Goal: Task Accomplishment & Management: Complete application form

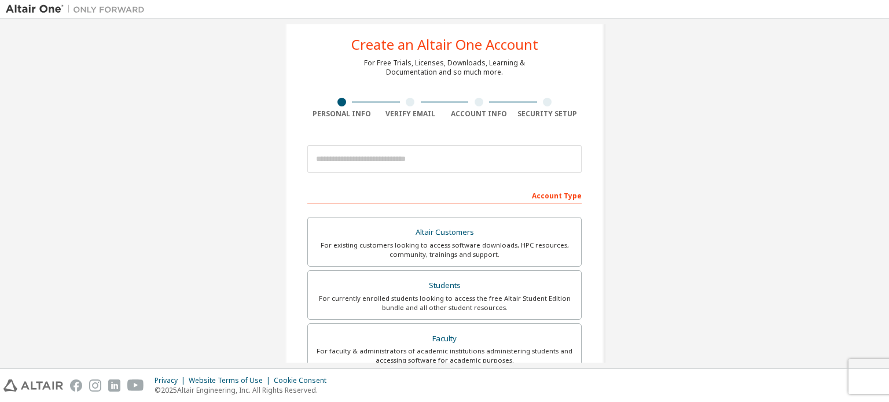
scroll to position [23, 0]
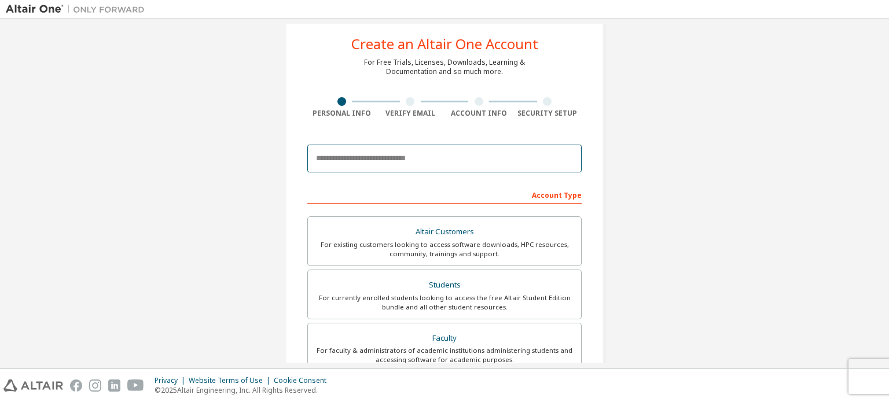
click at [466, 157] on input "email" at bounding box center [444, 159] width 274 height 28
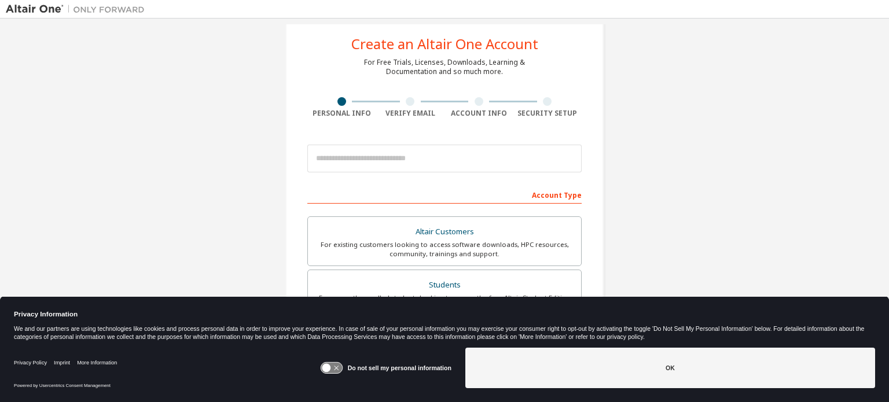
click at [329, 368] on icon at bounding box center [326, 368] width 9 height 9
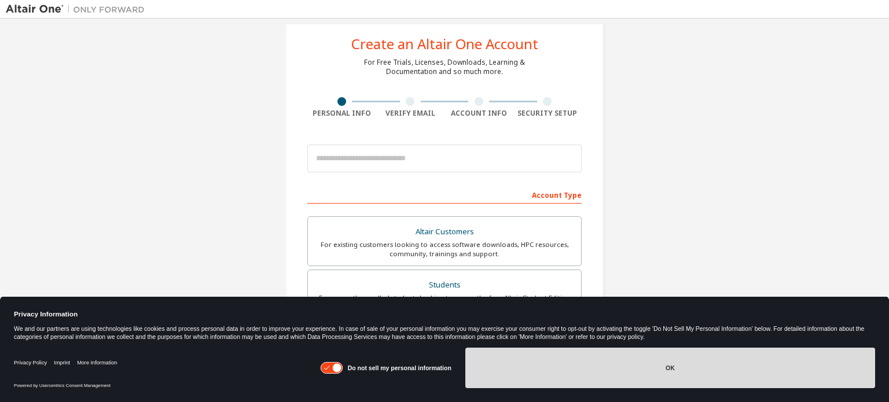
click at [584, 366] on button "OK" at bounding box center [670, 368] width 410 height 41
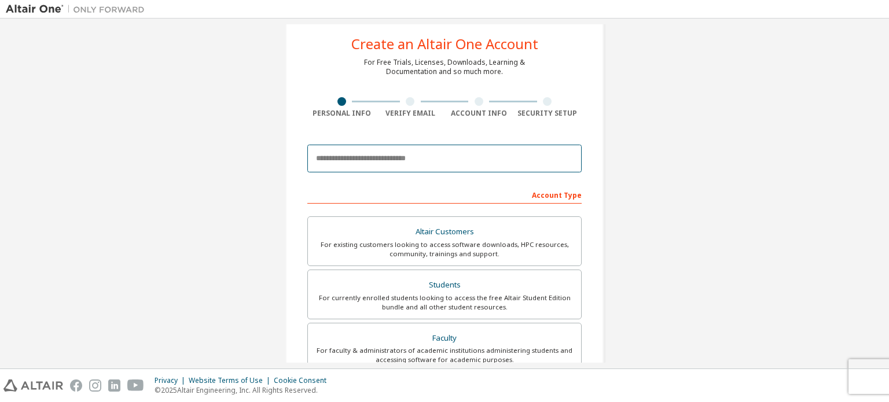
click at [410, 163] on input "email" at bounding box center [444, 159] width 274 height 28
type input "*"
type input "**********"
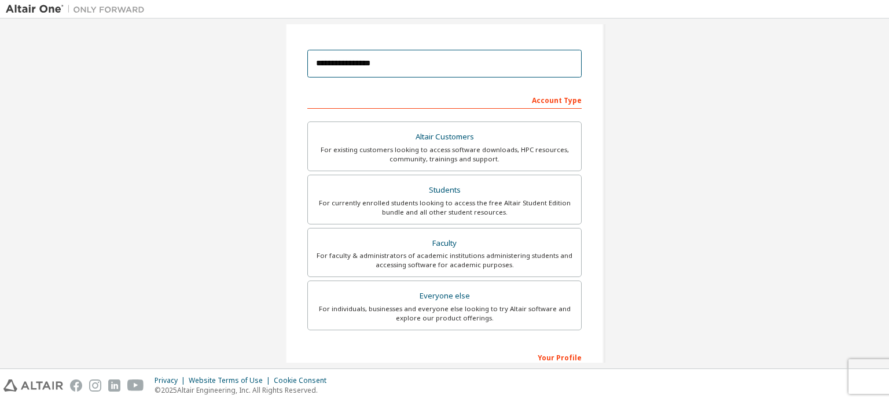
scroll to position [119, 0]
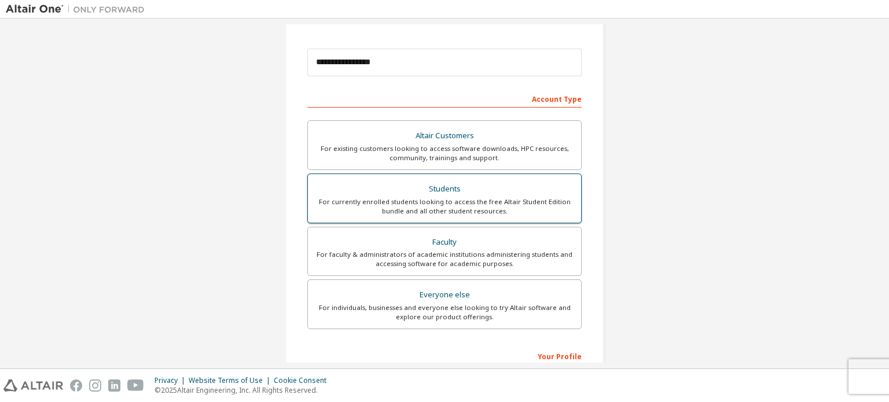
click at [447, 193] on div "Students" at bounding box center [444, 189] width 259 height 16
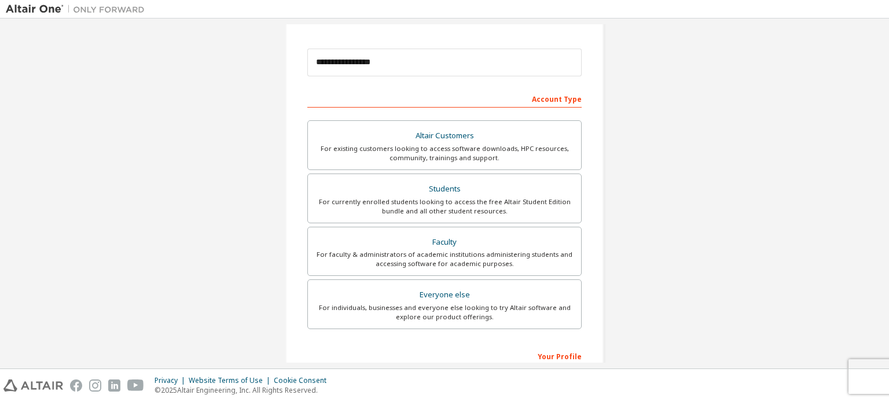
scroll to position [271, 0]
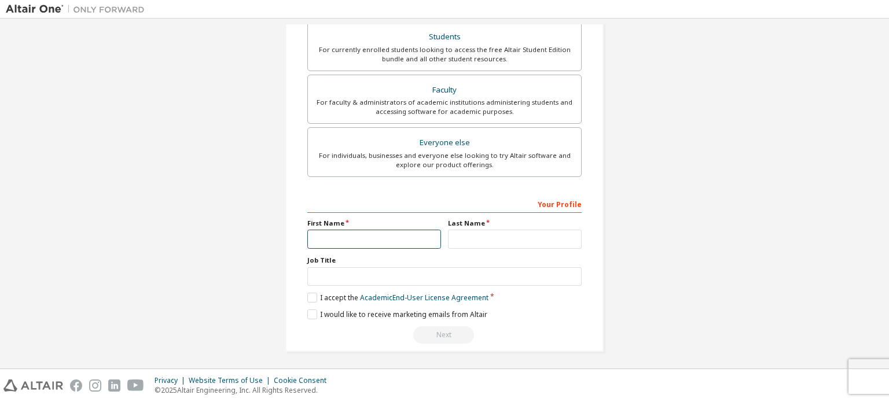
click at [404, 240] on input "text" at bounding box center [374, 239] width 134 height 19
type input "*****"
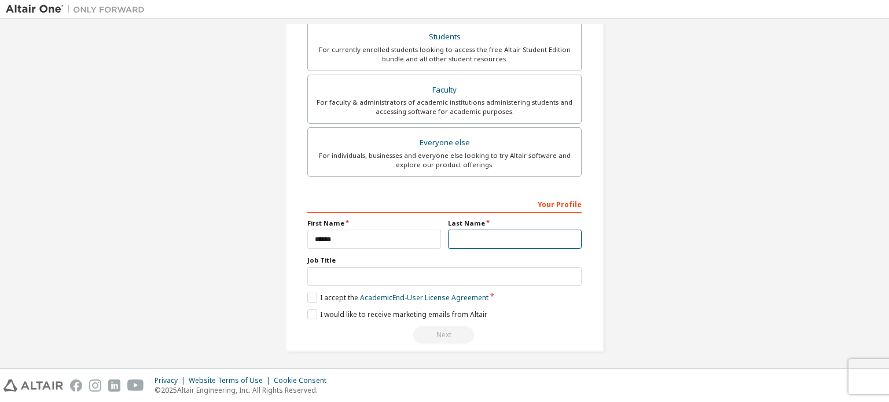
click at [472, 237] on input "text" at bounding box center [515, 239] width 134 height 19
type input "****"
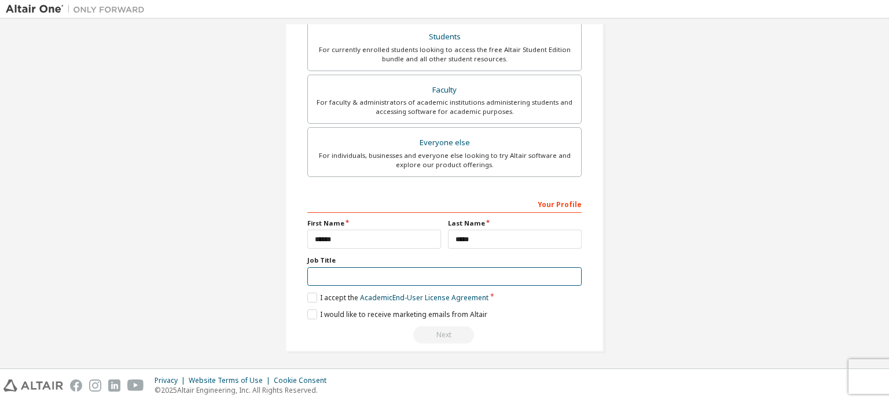
click at [442, 274] on input "text" at bounding box center [444, 276] width 274 height 19
type input "*******"
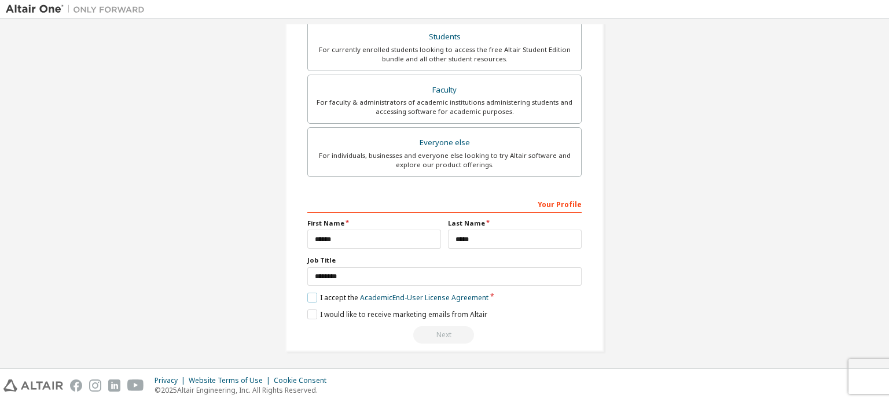
click at [313, 298] on label "I accept the Academic End-User License Agreement" at bounding box center [397, 298] width 181 height 10
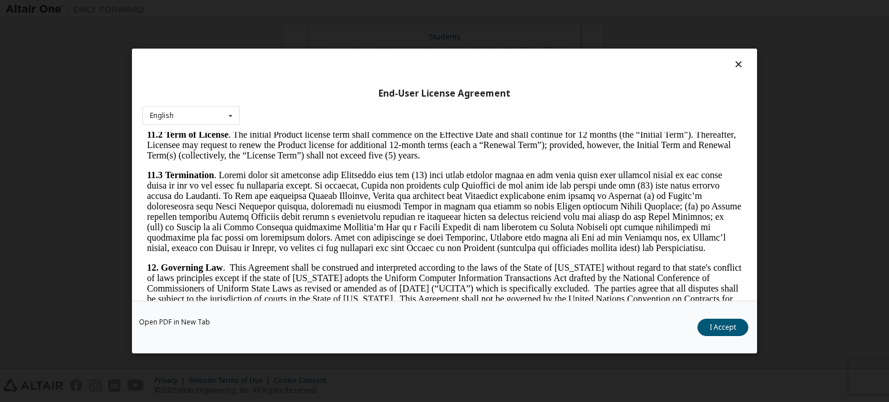
scroll to position [1942, 0]
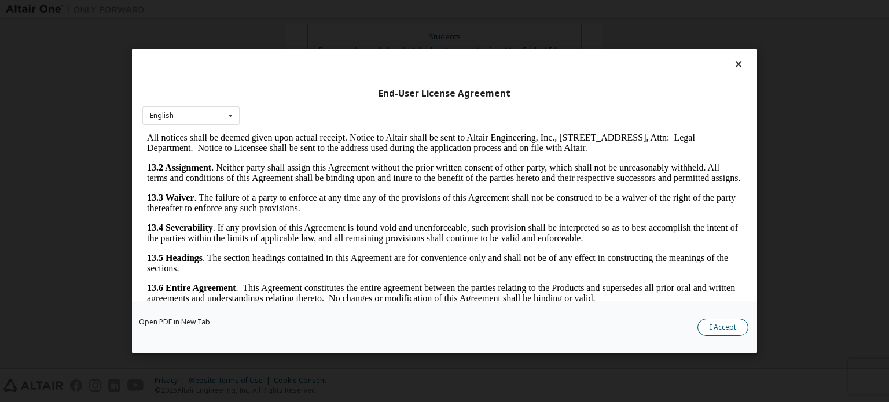
click at [729, 327] on button "I Accept" at bounding box center [722, 327] width 51 height 17
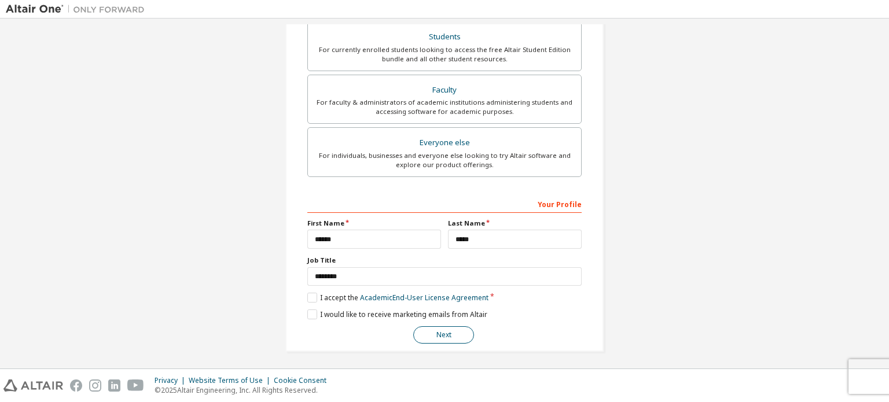
click at [448, 331] on button "Next" at bounding box center [443, 334] width 61 height 17
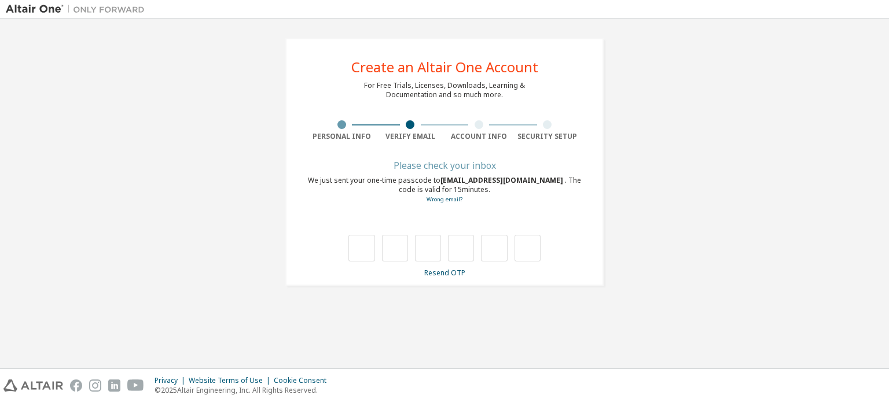
scroll to position [0, 0]
type input "*"
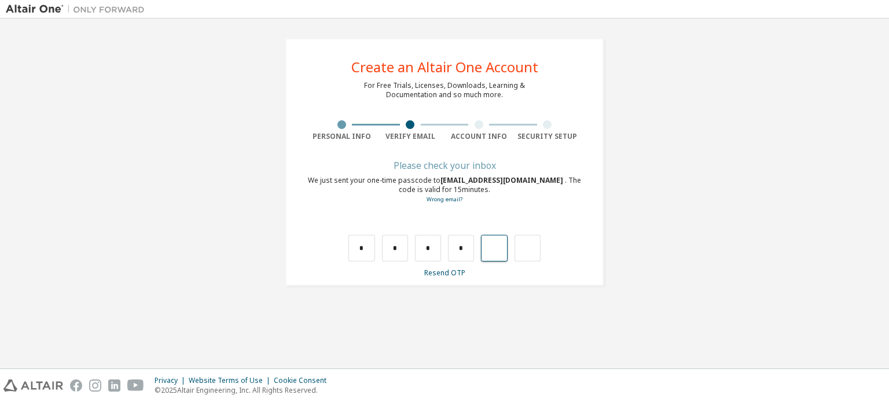
type input "*"
